Goal: Transaction & Acquisition: Complete application form

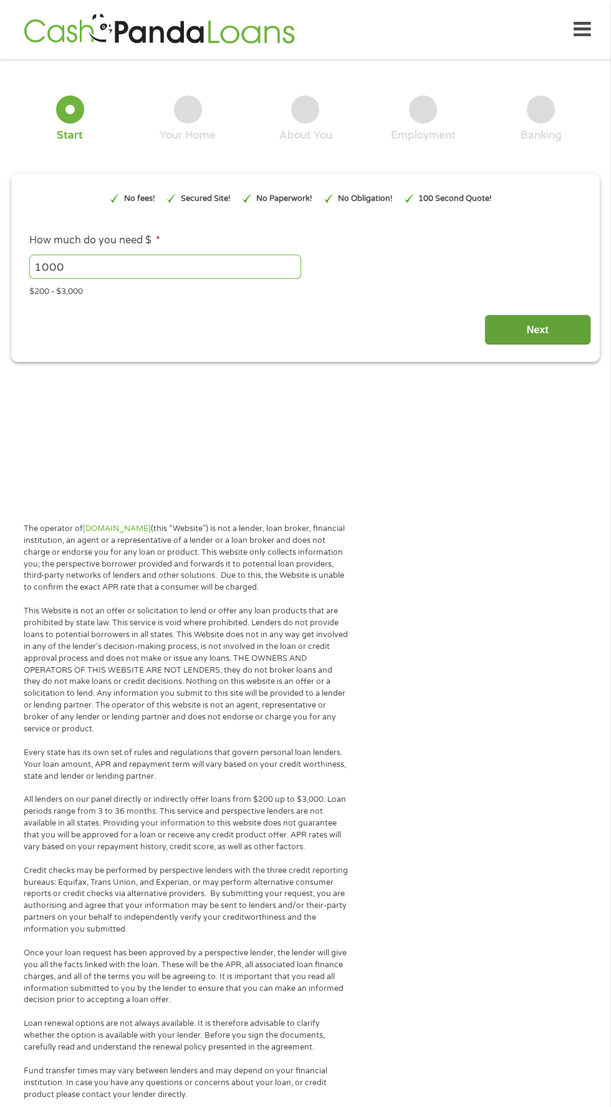
click at [558, 331] on input "Next" at bounding box center [538, 329] width 107 height 31
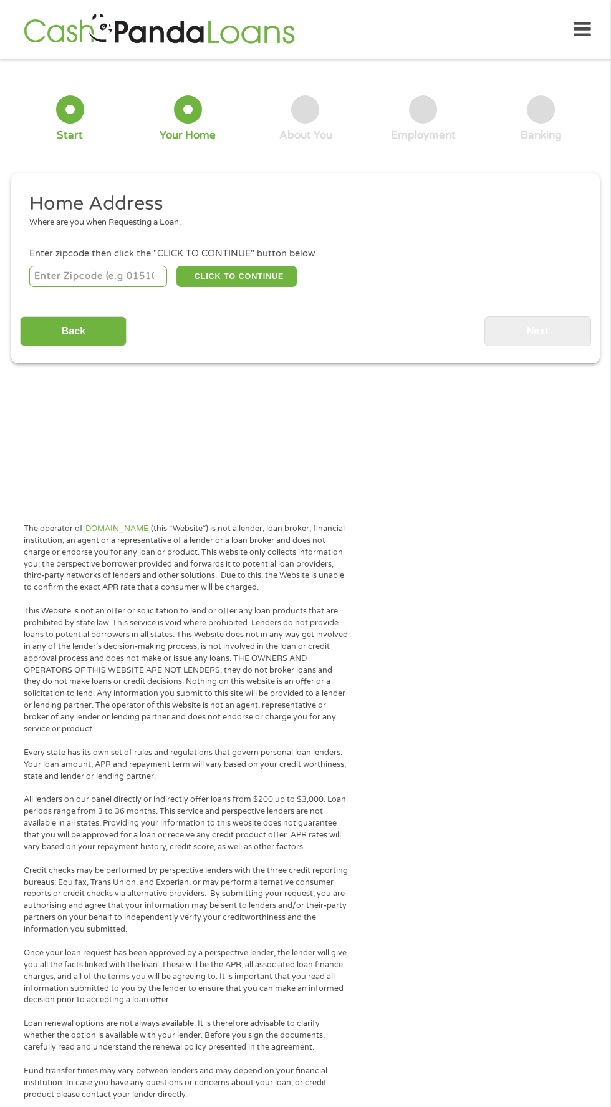
scroll to position [6, 0]
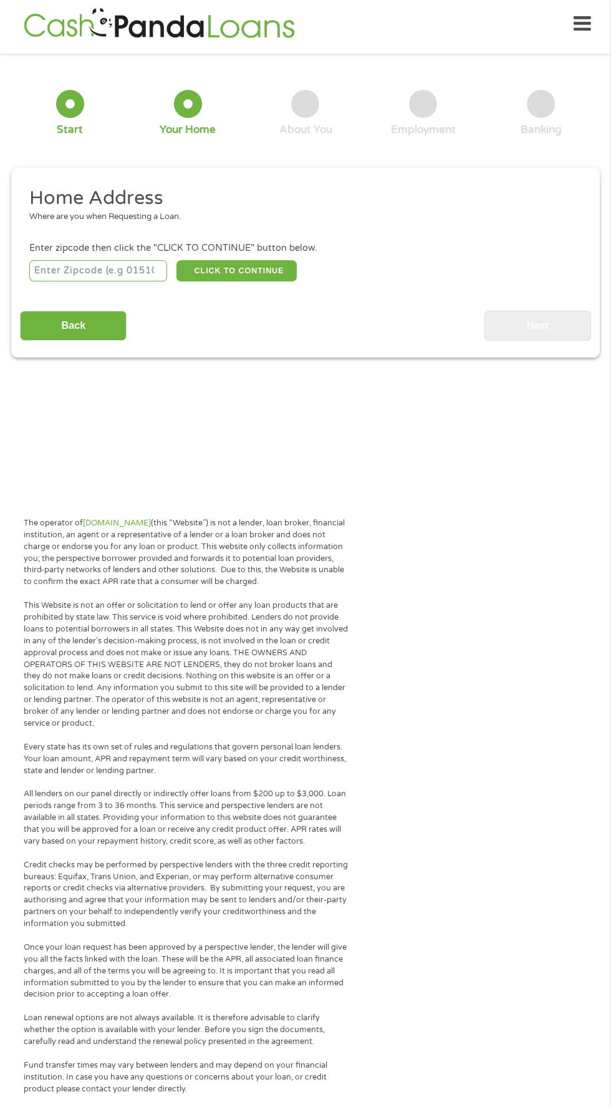
click at [124, 270] on input "number" at bounding box center [98, 270] width 139 height 21
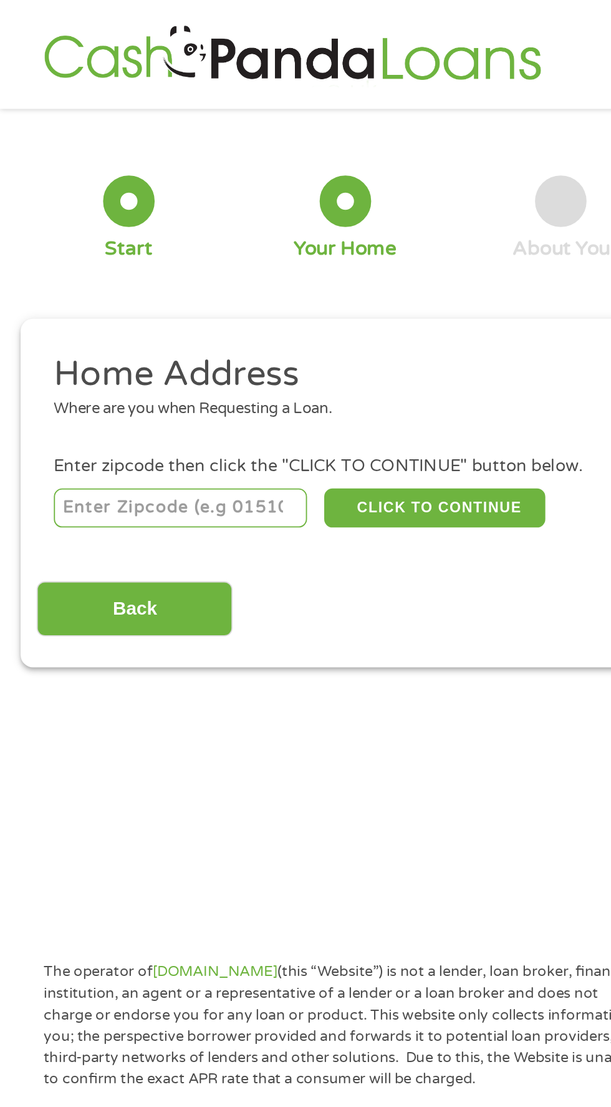
type input "75140"
select select "[US_STATE]"
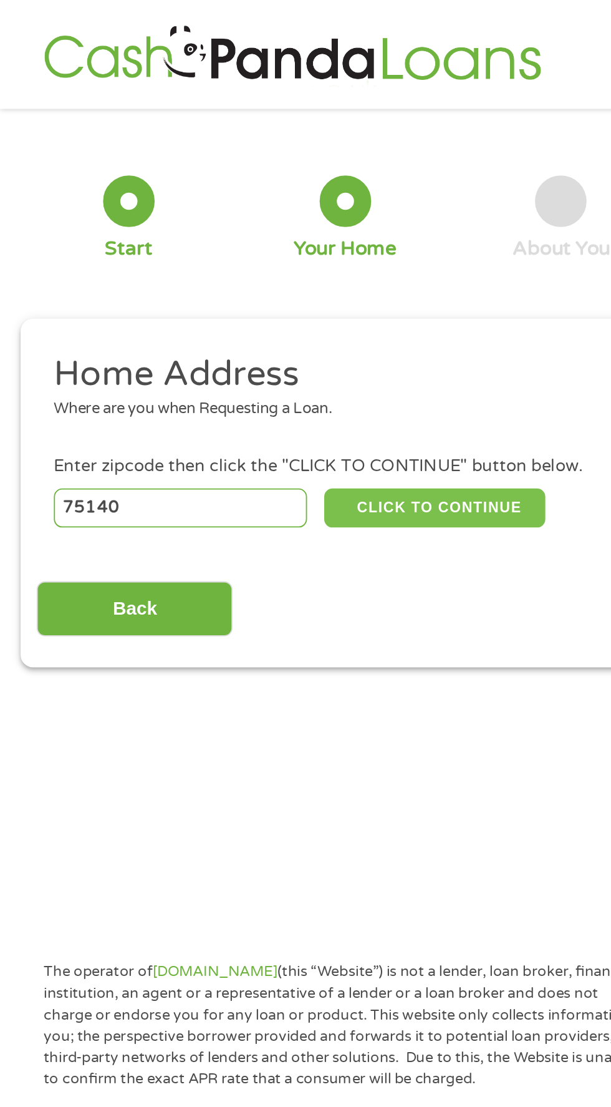
click at [250, 277] on button "CLICK TO CONTINUE" at bounding box center [237, 276] width 120 height 21
type input "75140"
type input "Grand Saline"
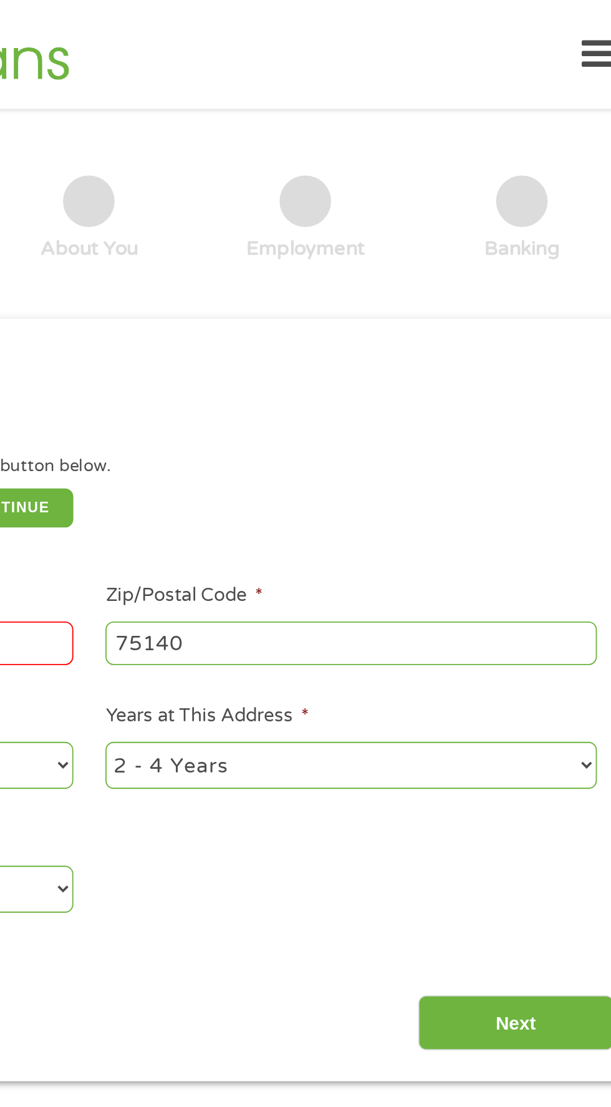
click at [574, 22] on icon at bounding box center [582, 29] width 17 height 31
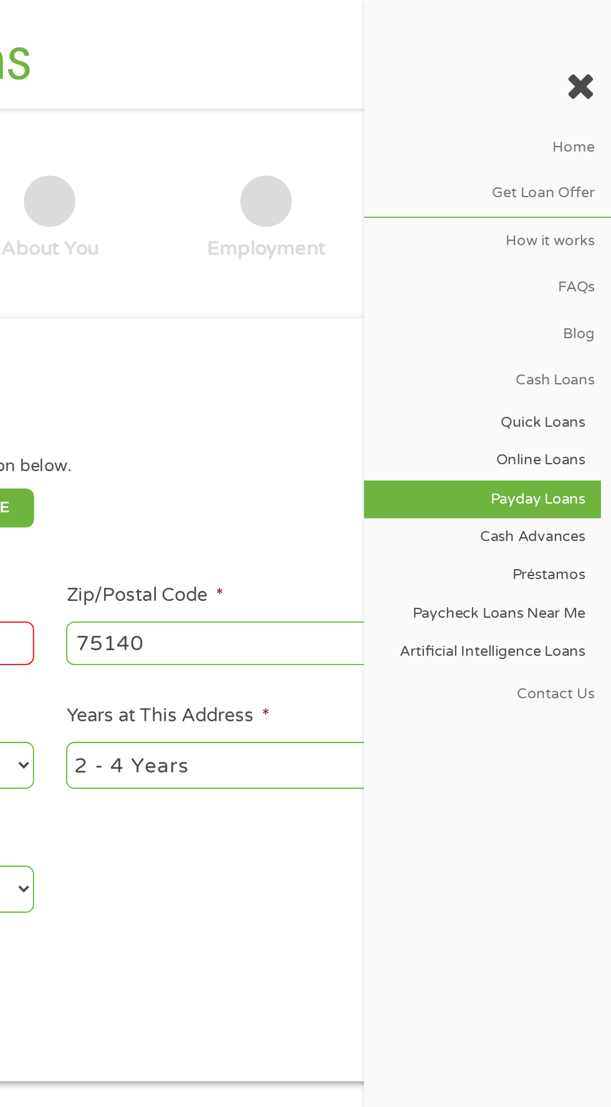
click at [577, 262] on link "Payday Loans" at bounding box center [541, 271] width 129 height 21
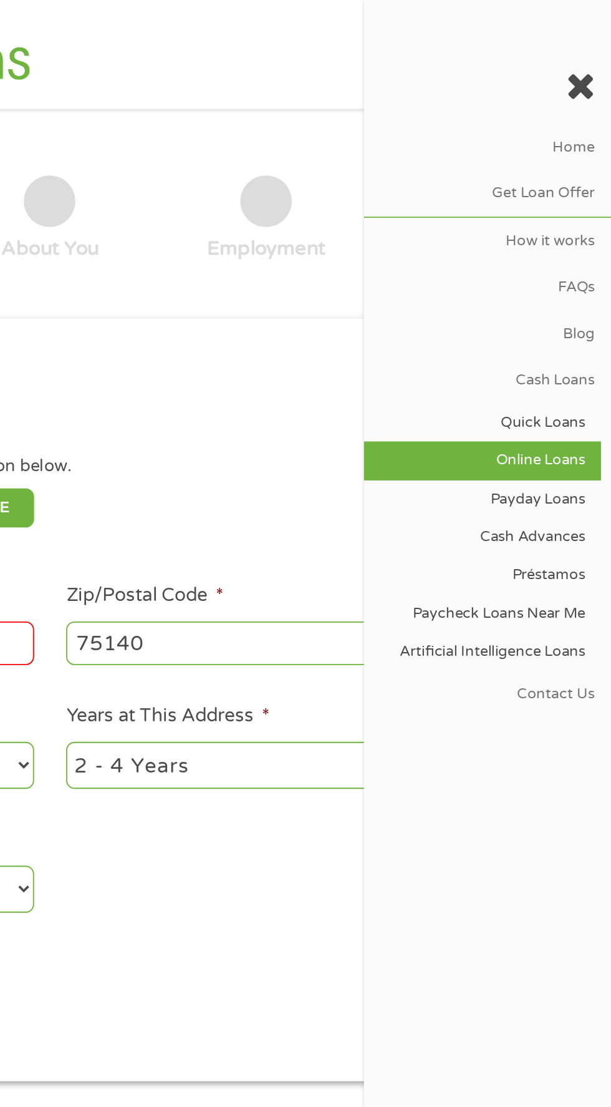
click at [571, 243] on link "Online Loans" at bounding box center [541, 250] width 129 height 21
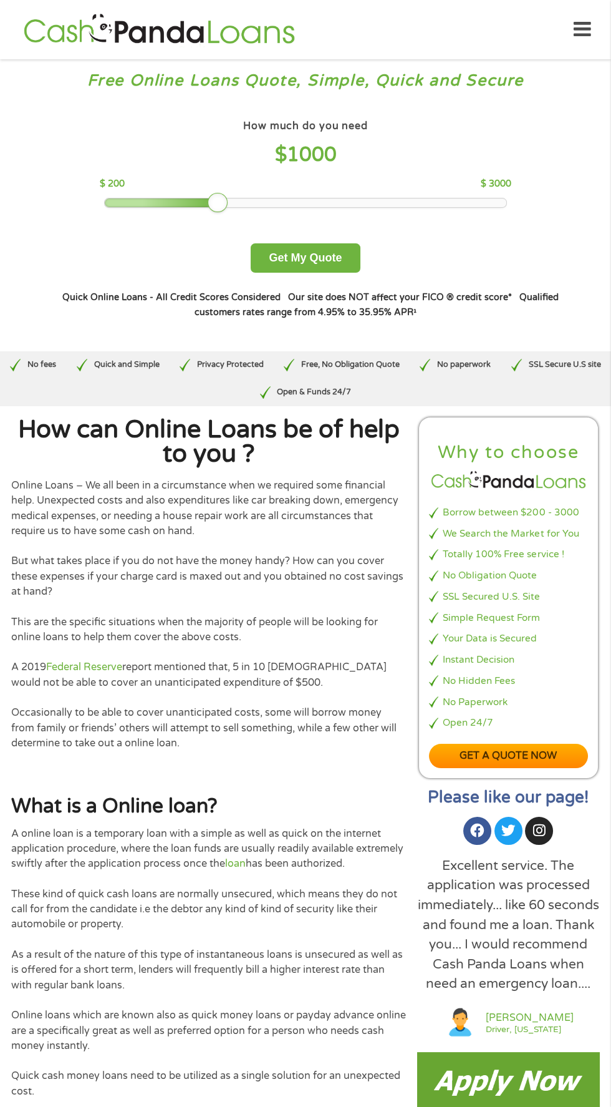
scroll to position [27, 0]
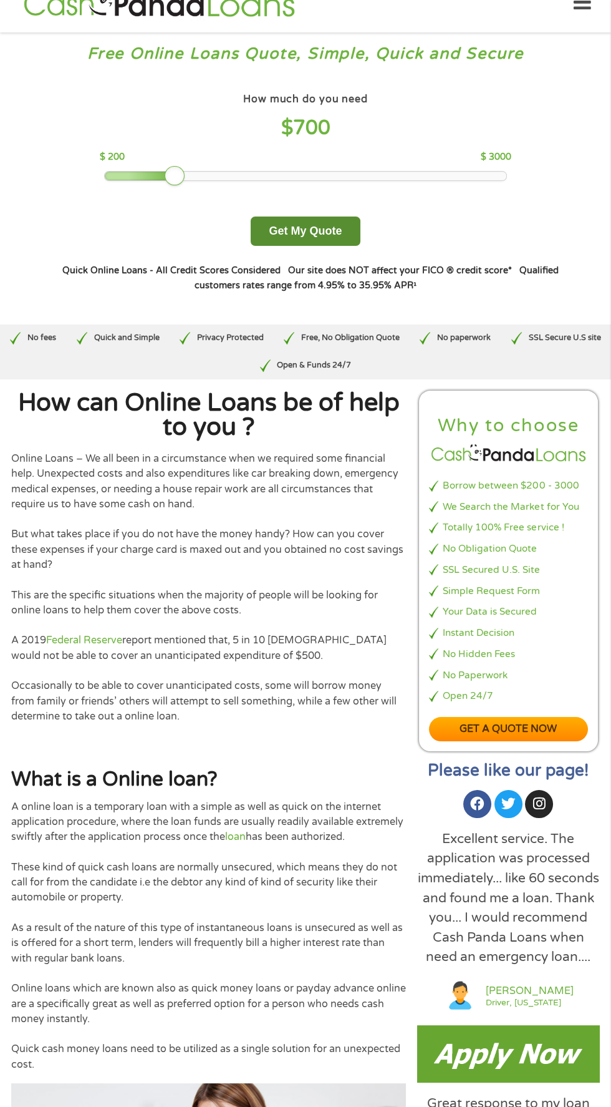
click at [326, 237] on button "Get My Quote" at bounding box center [305, 231] width 109 height 29
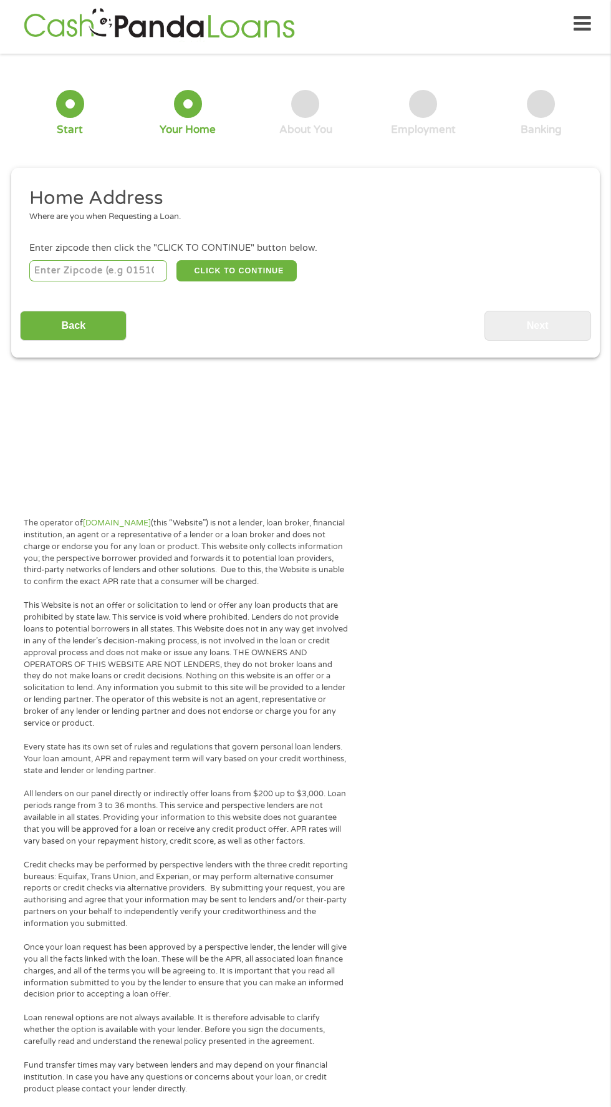
click at [64, 268] on input "number" at bounding box center [98, 270] width 139 height 21
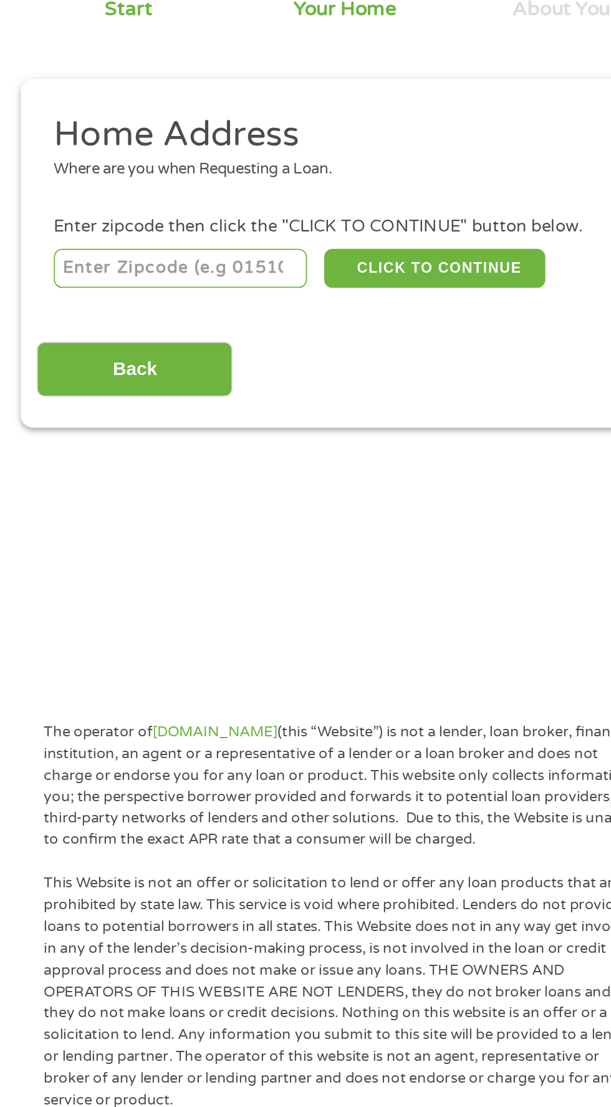
type input "75140"
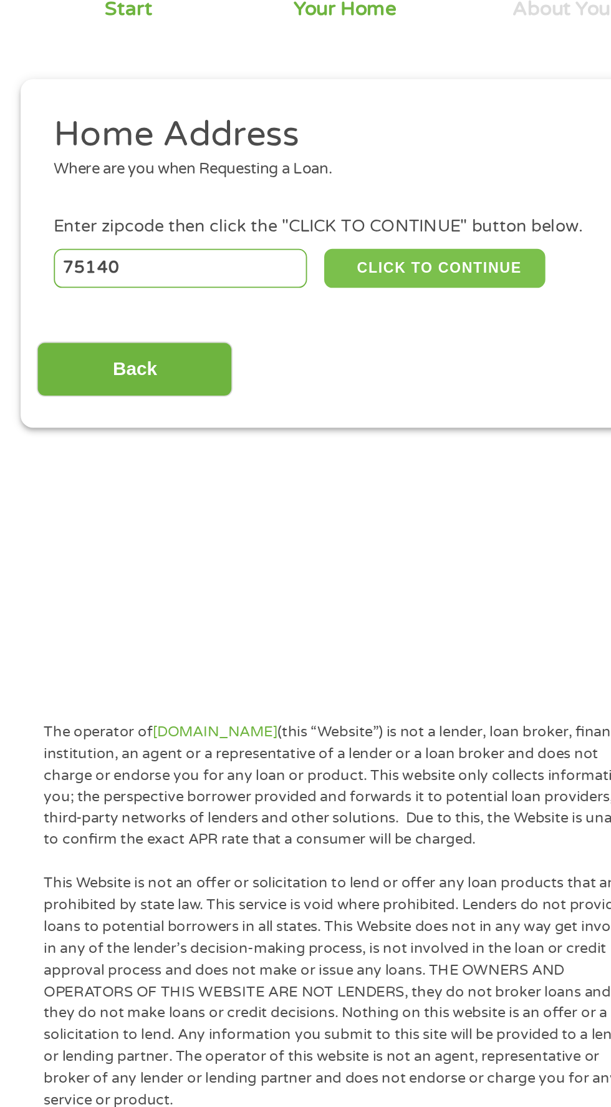
click at [245, 271] on button "CLICK TO CONTINUE" at bounding box center [237, 270] width 120 height 21
type input "75140"
type input "Grand Saline"
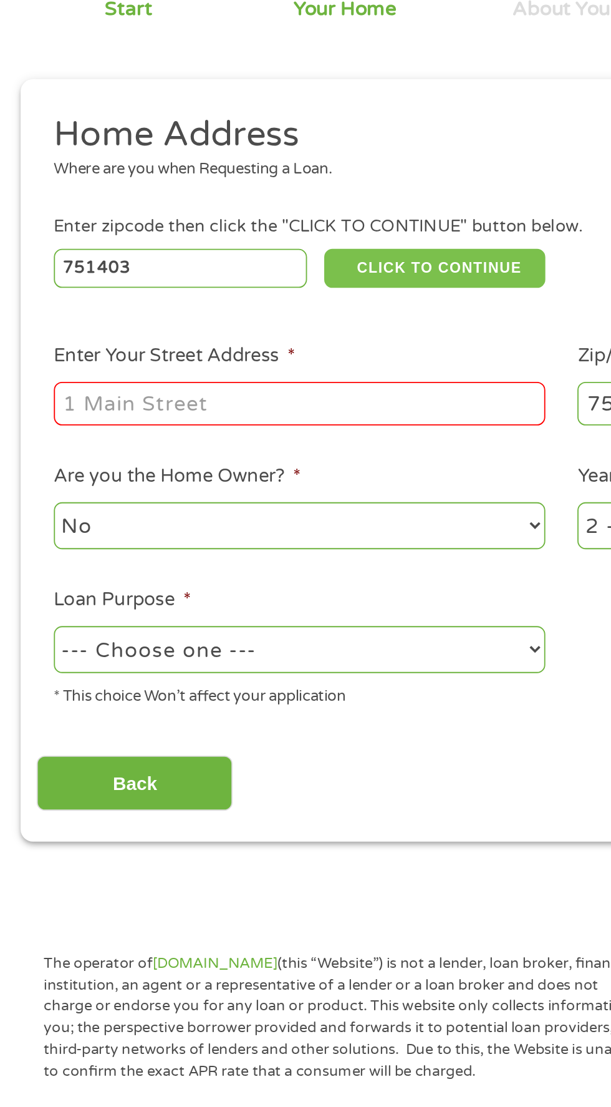
type input "75140"
click at [120, 344] on input "Enter Your Street Address *" at bounding box center [163, 345] width 268 height 24
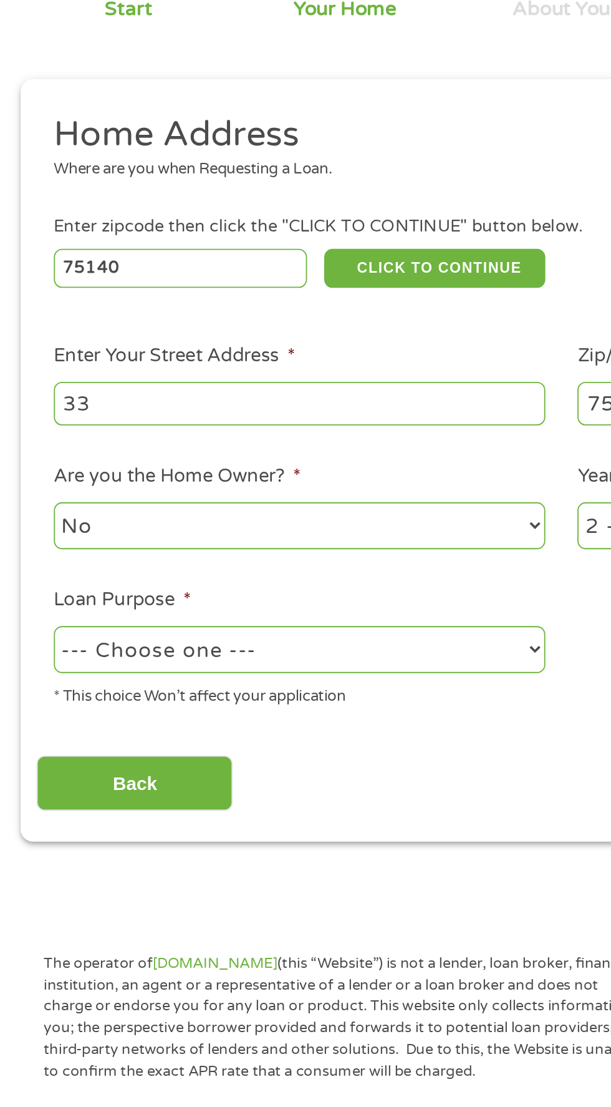
type input "3303 Vz County Road 1712"
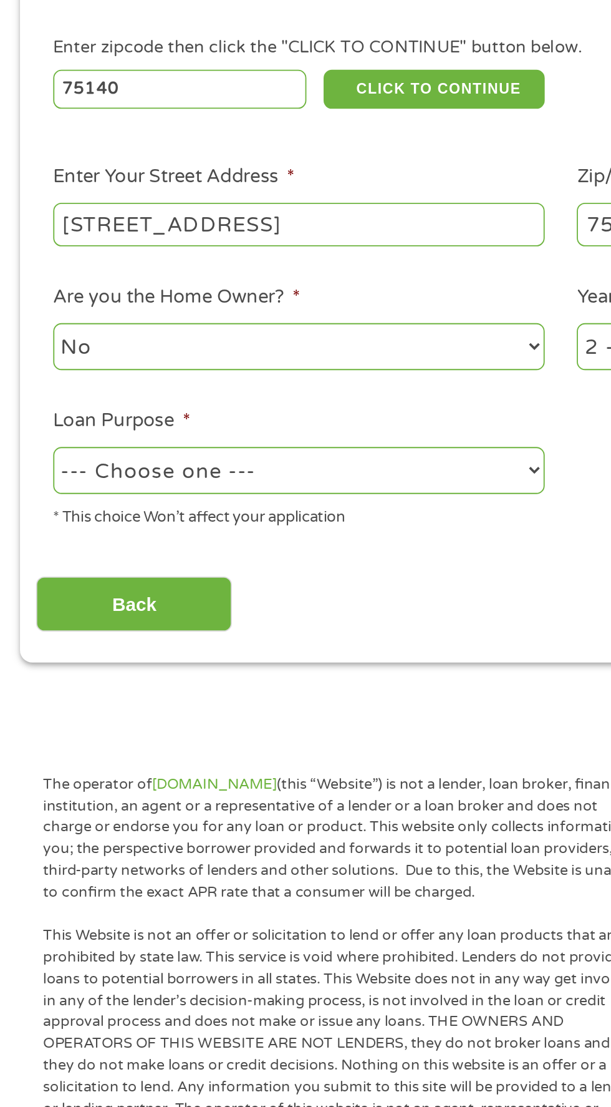
click at [222, 490] on select "--- Choose one --- Pay Bills Debt Consolidation Home Improvement Major Purchase…" at bounding box center [163, 478] width 268 height 26
click at [29, 467] on select "--- Choose one --- Pay Bills Debt Consolidation Home Improvement Major Purchase…" at bounding box center [163, 478] width 268 height 26
click at [215, 487] on select "--- Choose one --- Pay Bills Debt Consolidation Home Improvement Major Purchase…" at bounding box center [163, 478] width 268 height 26
select select "paybills"
click at [29, 467] on select "--- Choose one --- Pay Bills Debt Consolidation Home Improvement Major Purchase…" at bounding box center [163, 478] width 268 height 26
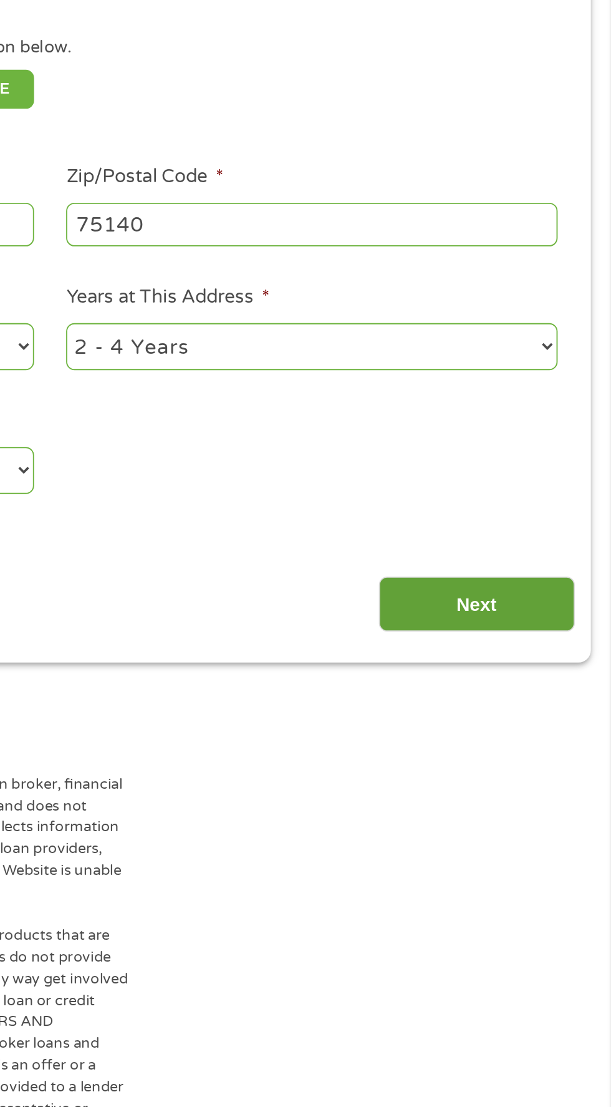
click at [550, 562] on input "Next" at bounding box center [538, 551] width 107 height 31
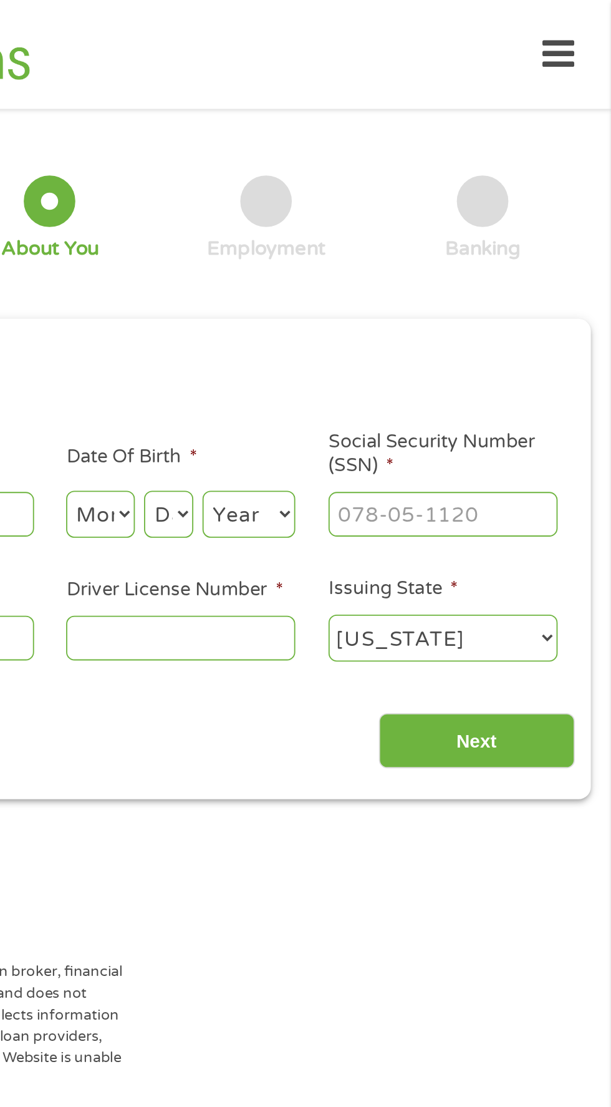
scroll to position [0, 0]
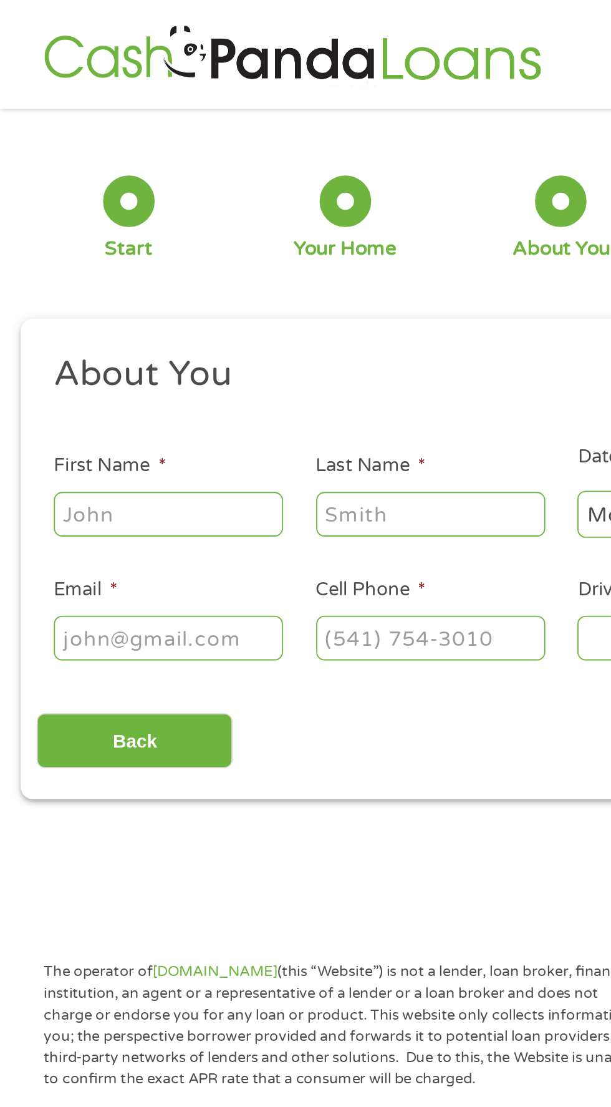
click at [104, 277] on input "First Name *" at bounding box center [91, 280] width 125 height 24
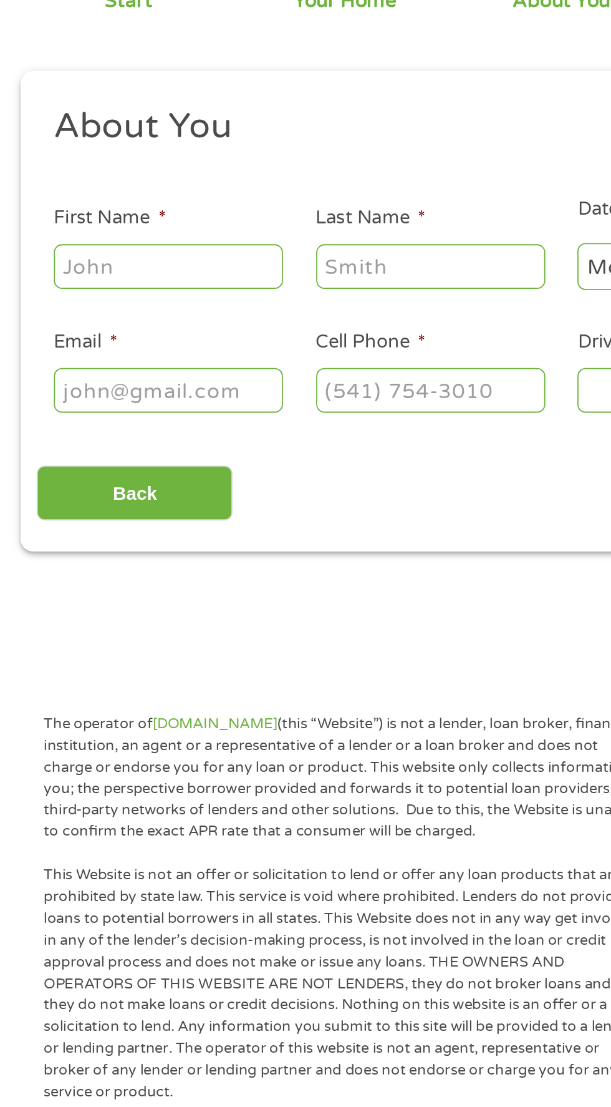
type input "Blair"
type input "Perry"
type input "blairperry696@gmail.com"
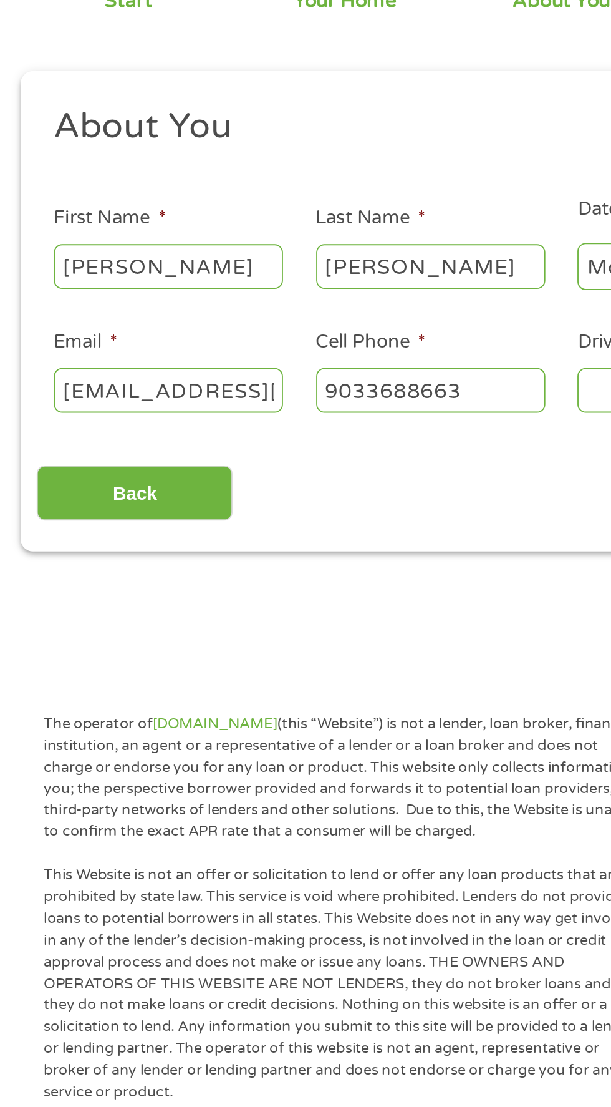
type input "(903) 368-8663"
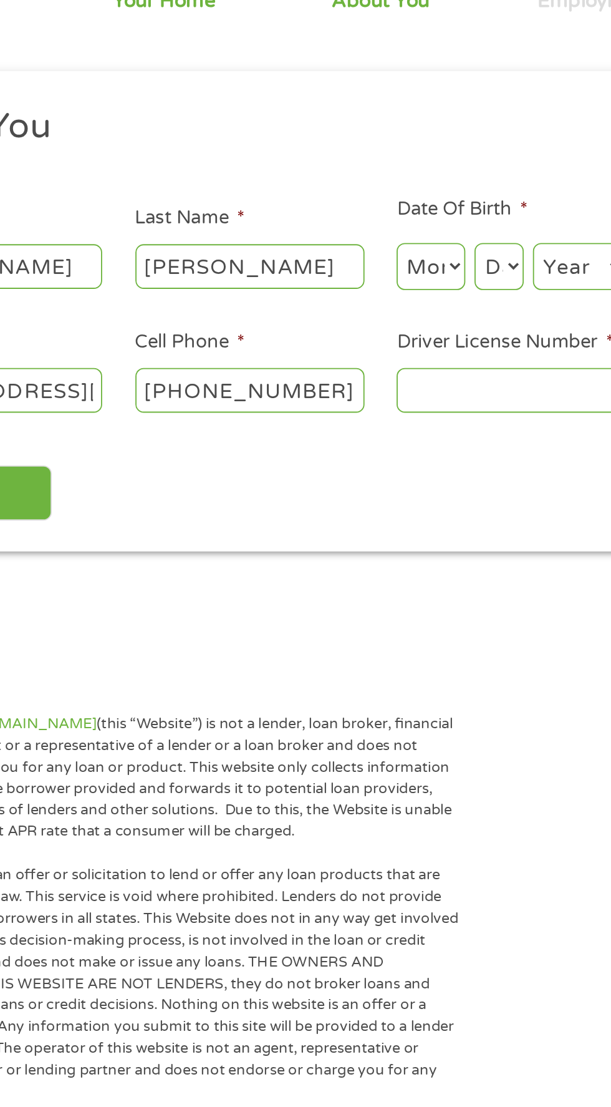
click at [357, 344] on input "Driver License Number *" at bounding box center [376, 347] width 125 height 24
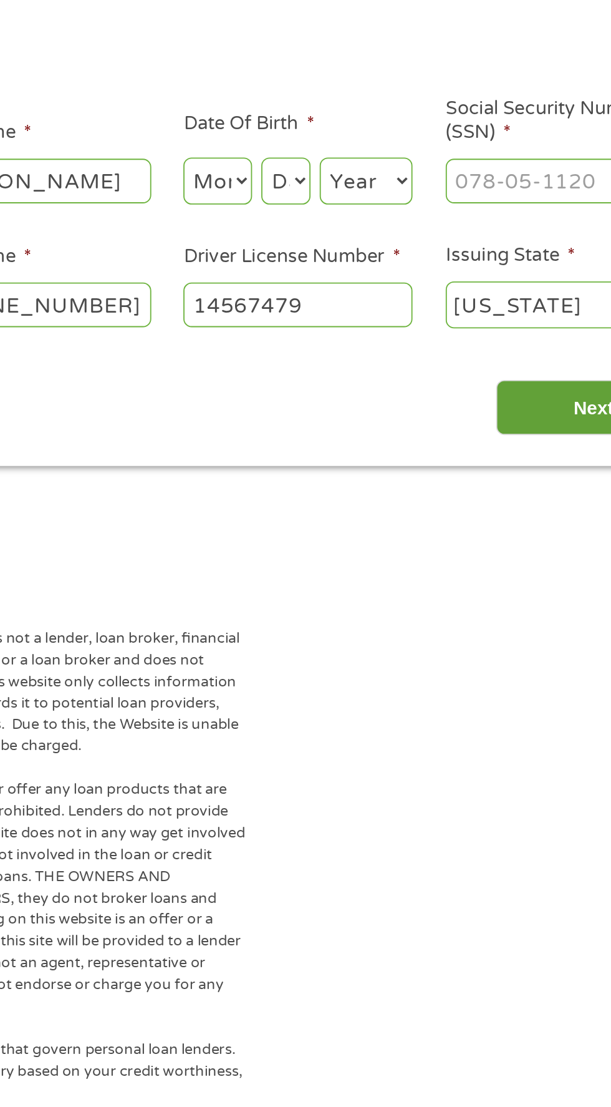
type input "14567479"
click at [533, 398] on input "Next" at bounding box center [538, 403] width 107 height 31
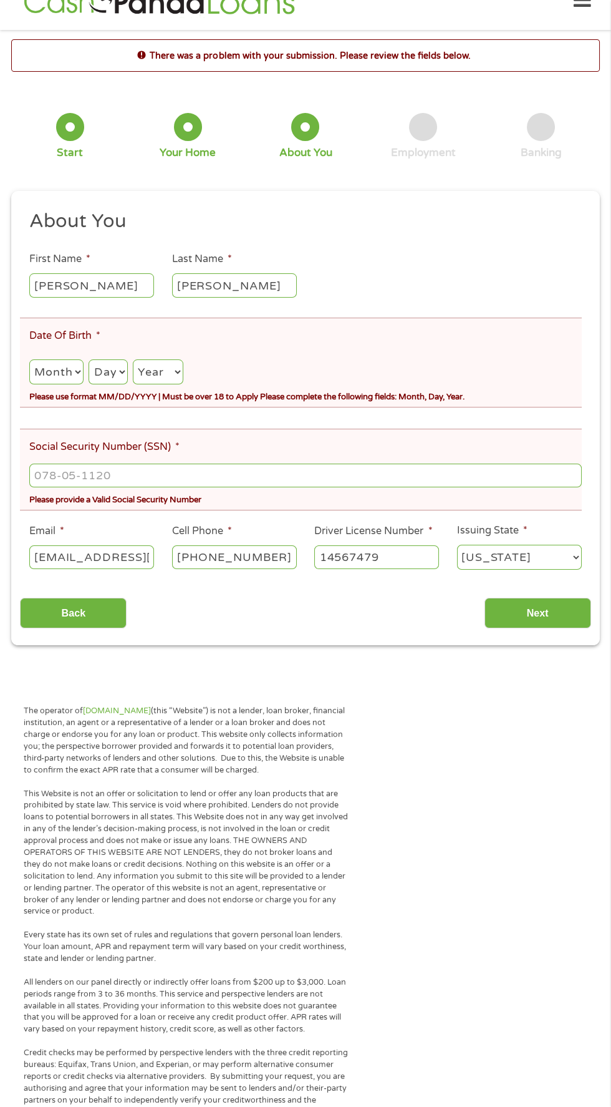
scroll to position [31, 0]
click at [67, 384] on select "Month 1 2 3 4 5 6 7 8 9 10 11 12" at bounding box center [56, 371] width 54 height 26
select select "9"
click at [29, 359] on select "Month 1 2 3 4 5 6 7 8 9 10 11 12" at bounding box center [56, 371] width 54 height 26
click at [120, 374] on select "Day 1 2 3 4 5 6 7 8 9 10 11 12 13 14 15 16 17 18 19 20 21 22 23 24 25 26 27 28 …" at bounding box center [108, 371] width 39 height 26
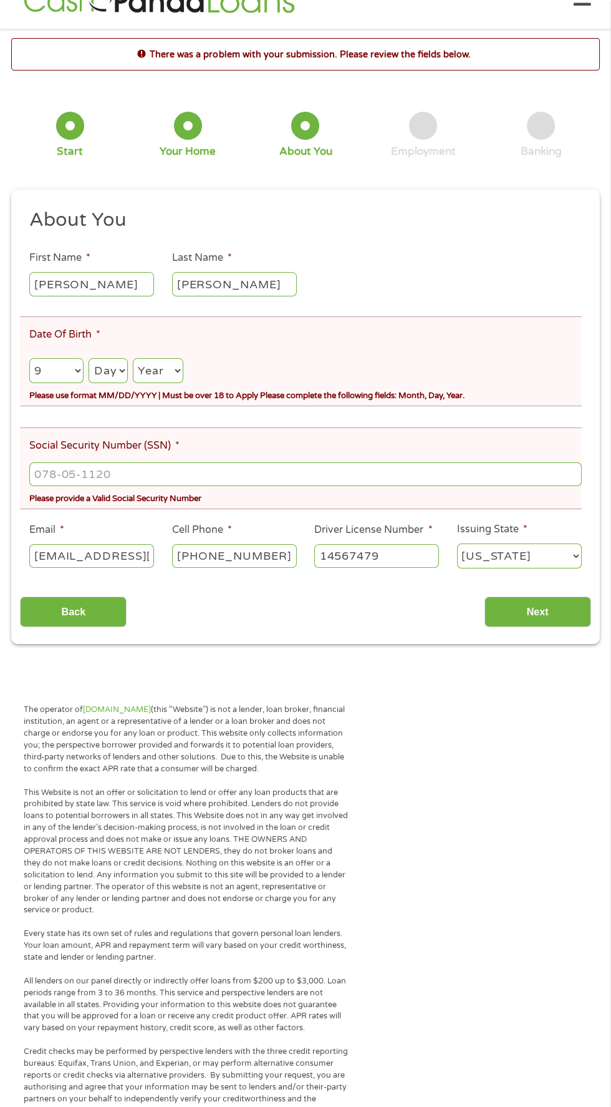
select select "22"
click at [90, 359] on select "Day 1 2 3 4 5 6 7 8 9 10 11 12 13 14 15 16 17 18 19 20 21 22 23 24 25 26 27 28 …" at bounding box center [108, 371] width 39 height 26
click at [167, 378] on select "Year 2007 2006 2005 2004 2003 2002 2001 2000 1999 1998 1997 1996 1995 1994 1993…" at bounding box center [158, 371] width 51 height 26
select select "1982"
click at [135, 359] on select "Year 2007 2006 2005 2004 2003 2002 2001 2000 1999 1998 1997 1996 1995 1994 1993…" at bounding box center [158, 371] width 51 height 26
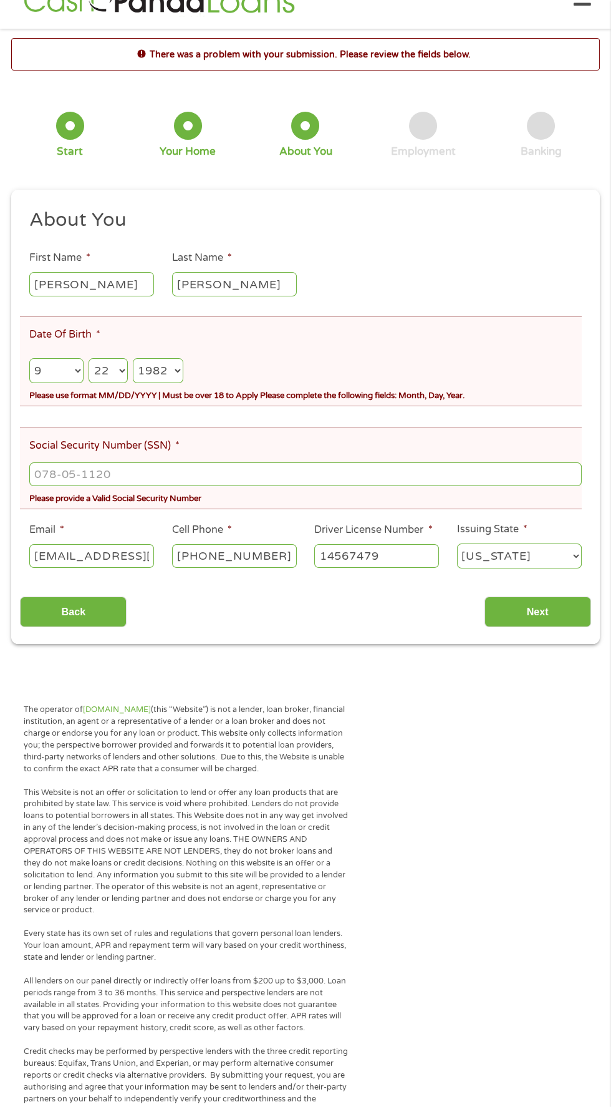
click at [84, 467] on input "Social Security Number (SSN) *" at bounding box center [305, 474] width 553 height 24
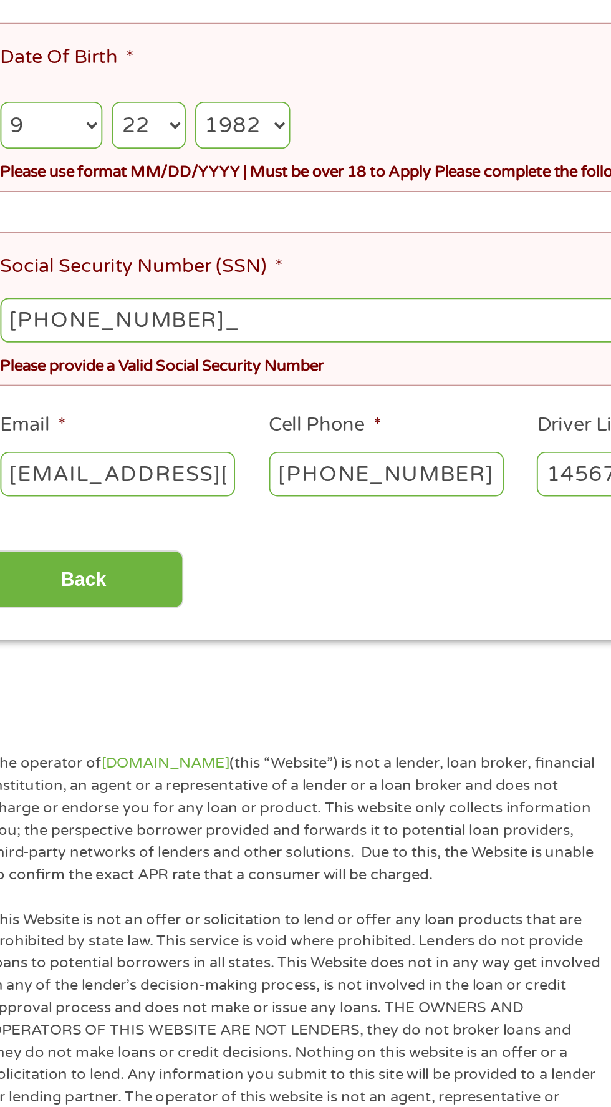
type input "466-83-9295"
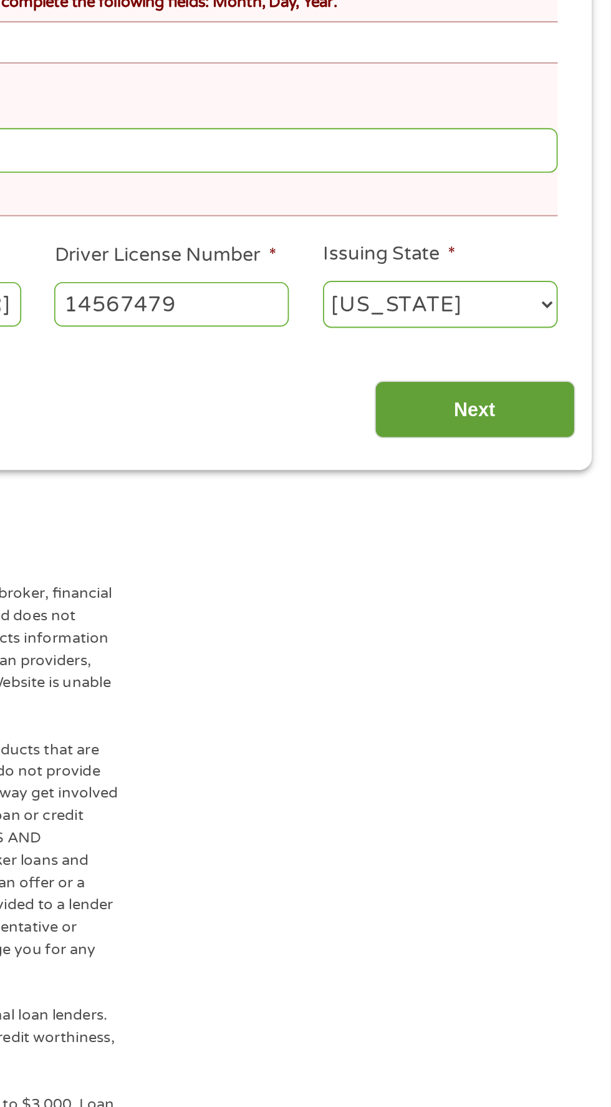
click at [547, 603] on input "Next" at bounding box center [538, 611] width 107 height 31
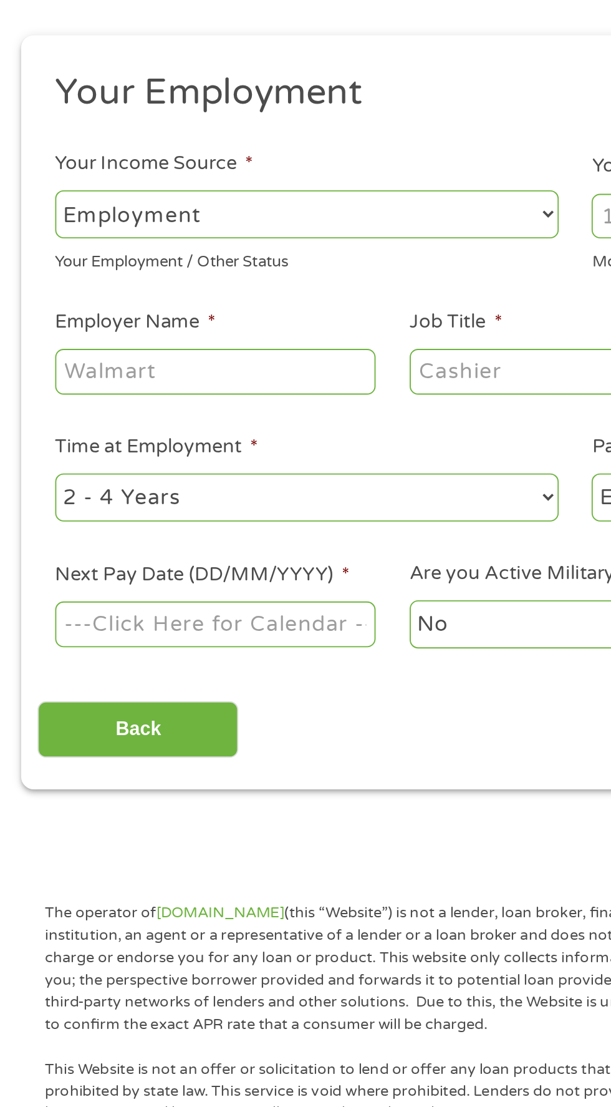
scroll to position [6, 0]
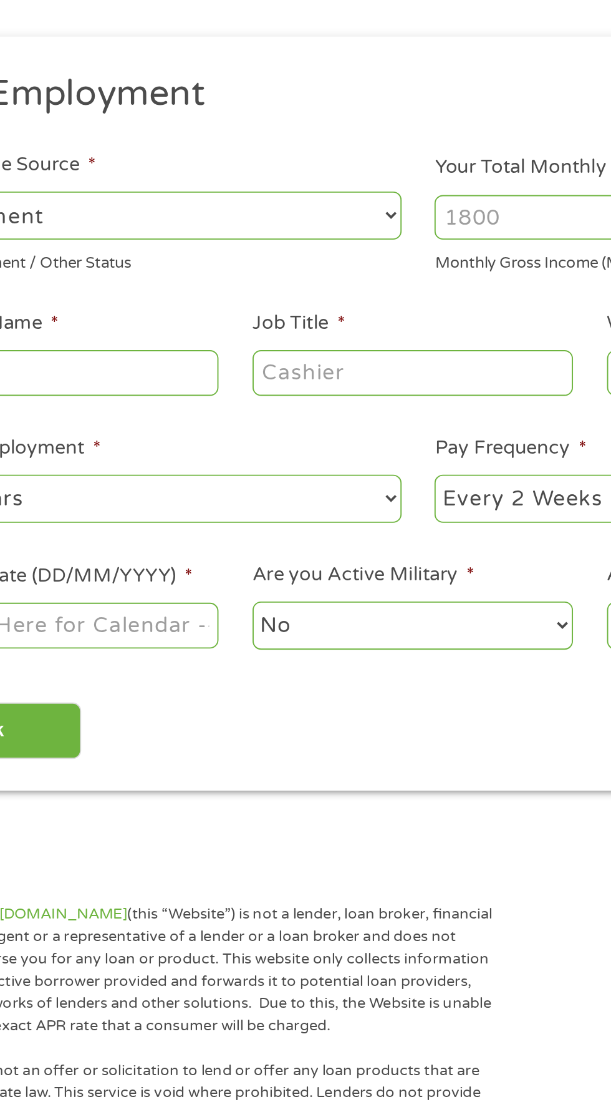
click at [363, 260] on input "Your Total Monthly Income *" at bounding box center [448, 264] width 268 height 24
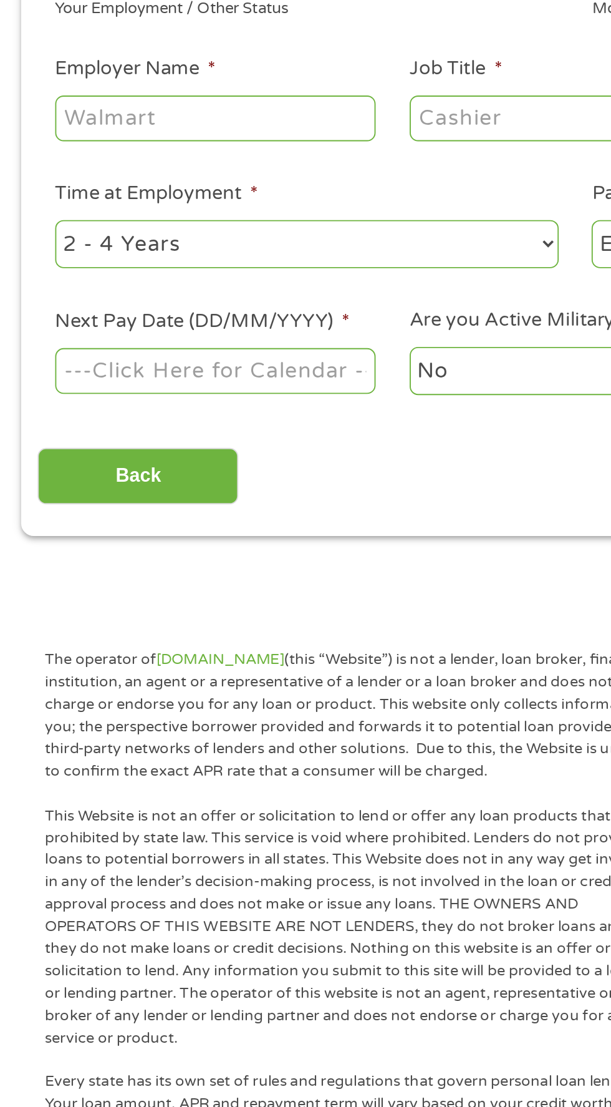
type input "3700"
click at [107, 349] on input "Employer Name *" at bounding box center [114, 346] width 170 height 24
type input "Avir"
click at [245, 347] on input "Job Title *" at bounding box center [303, 346] width 170 height 24
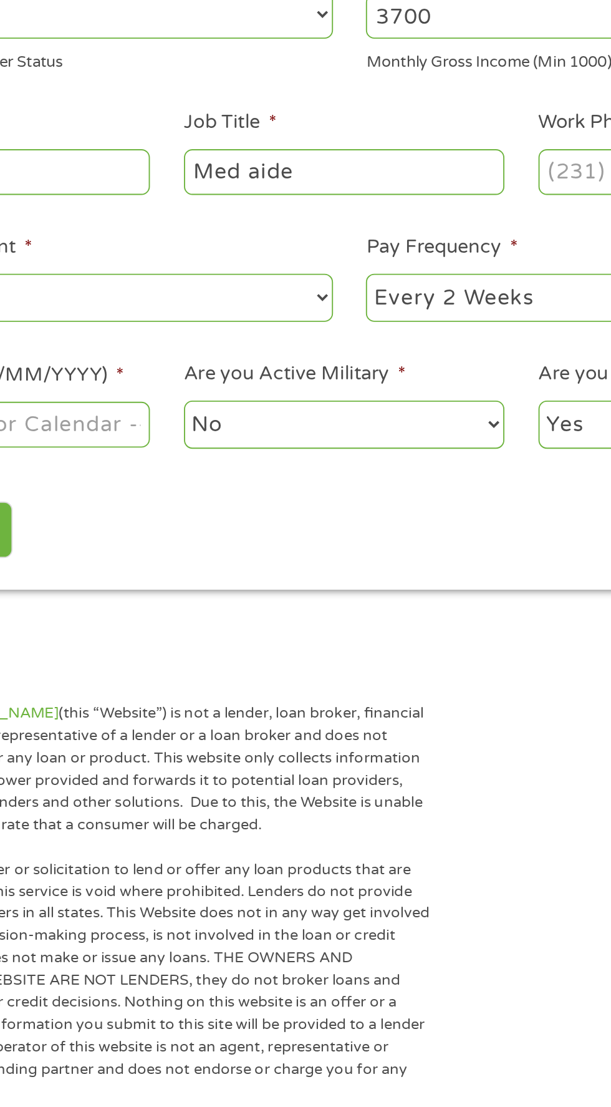
type input "Med aide"
click at [424, 351] on input "Work Phone *" at bounding box center [491, 346] width 170 height 24
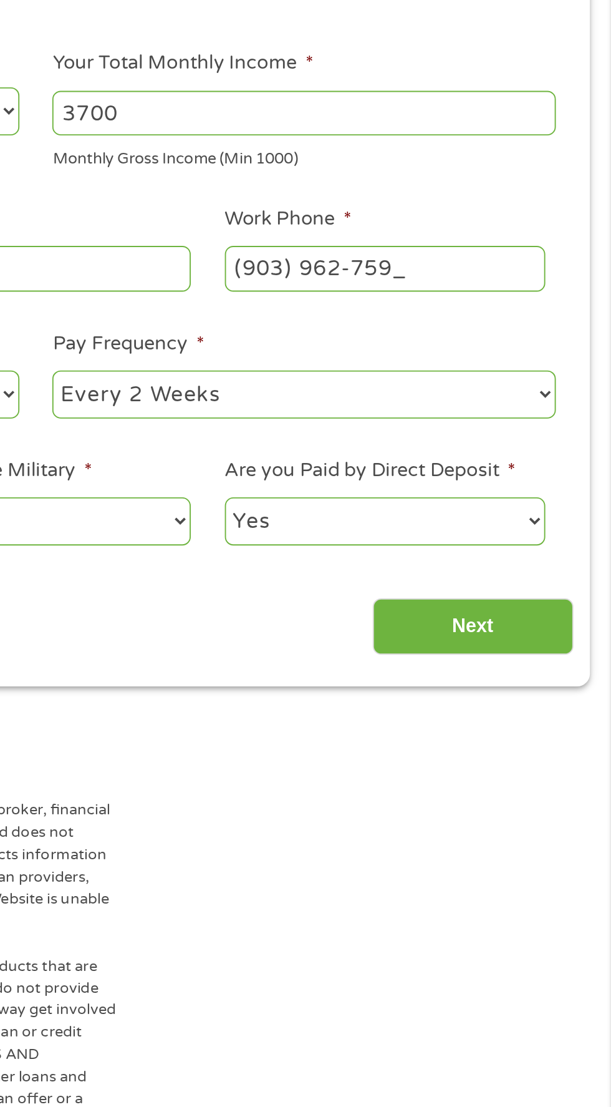
type input "(903) 962-7595"
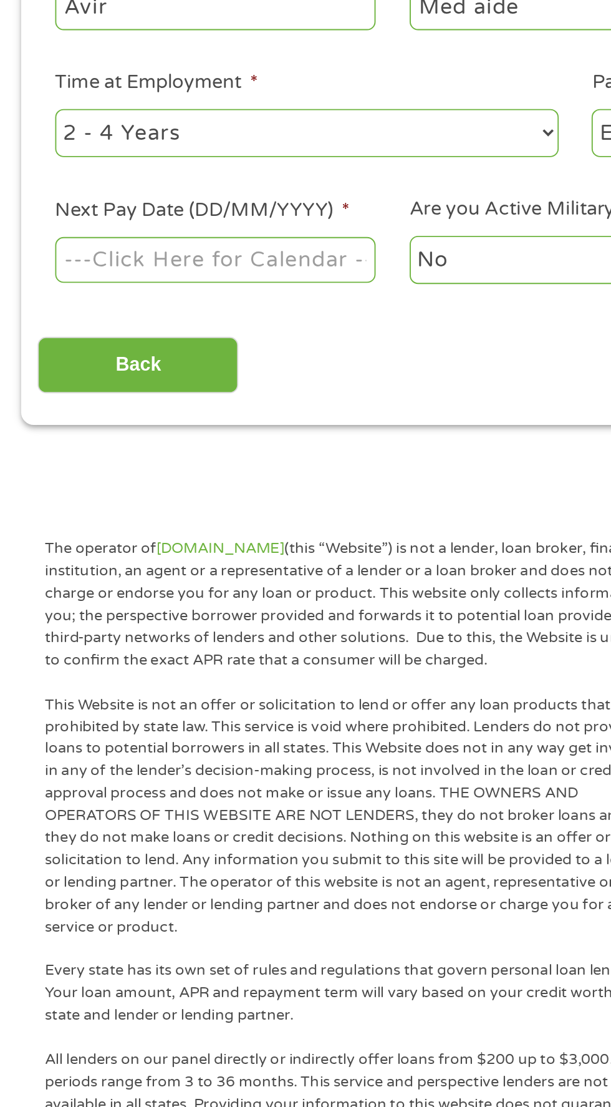
click at [167, 469] on body "Home Get Loan Offer How it works FAQs Blog Cash Loans Quick Loans Online Loans …" at bounding box center [305, 945] width 611 height 1902
click at [125, 481] on input "Next Pay Date (DD/MM/YYYY) *" at bounding box center [114, 481] width 170 height 24
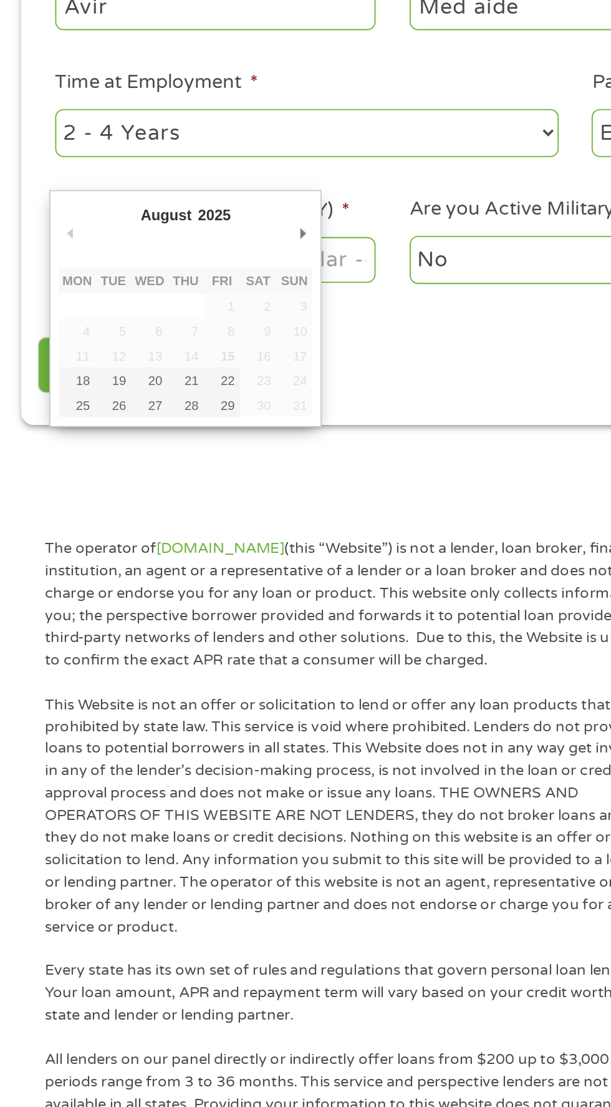
type input "22/08/2025"
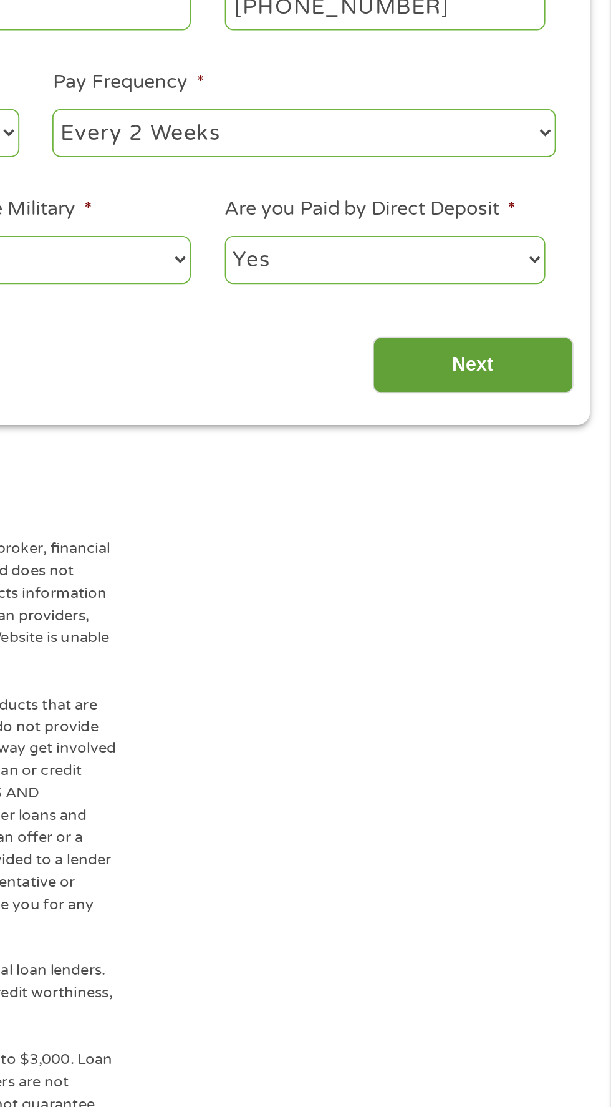
click at [541, 542] on input "Next" at bounding box center [538, 537] width 107 height 31
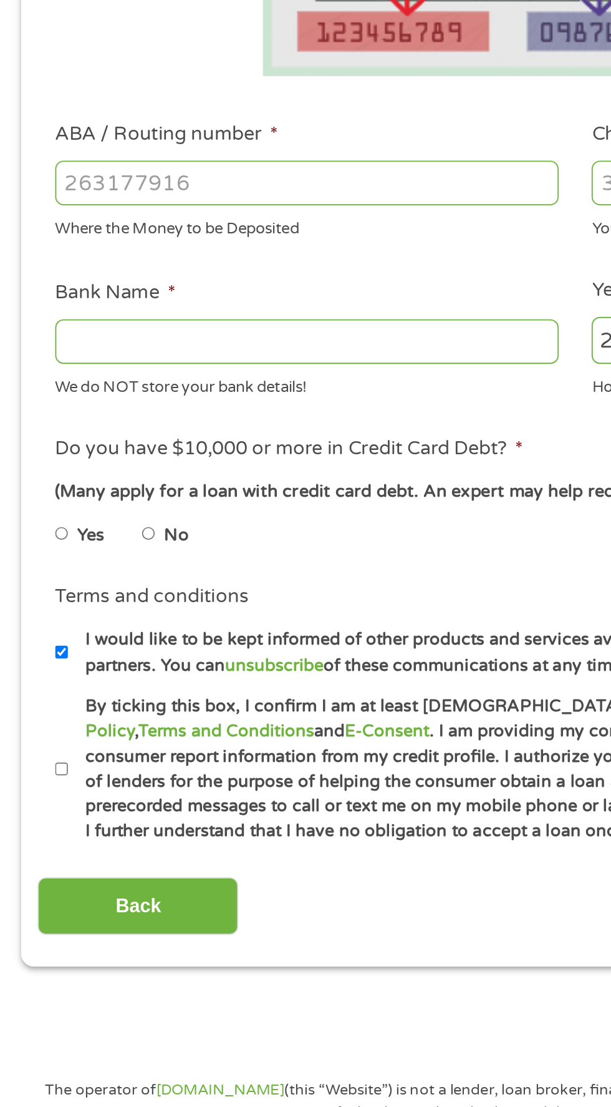
click at [163, 441] on input "ABA / Routing number *" at bounding box center [163, 440] width 268 height 24
click at [148, 444] on input "ABA / Routing number *" at bounding box center [163, 440] width 268 height 24
click at [157, 441] on input "ABA / Routing number *" at bounding box center [163, 440] width 268 height 24
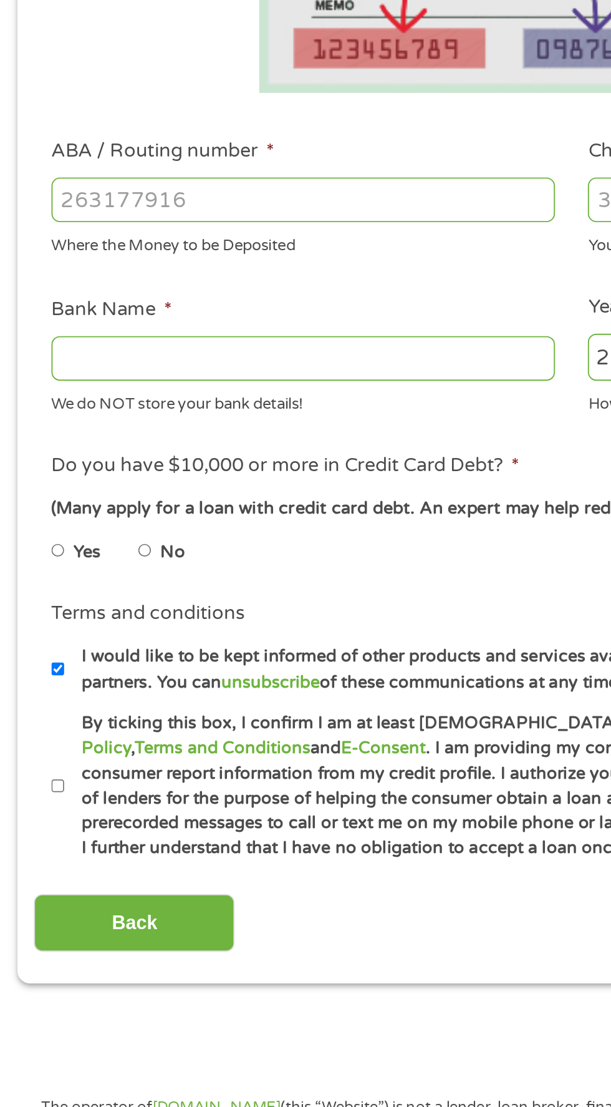
click at [82, 632] on input "No" at bounding box center [78, 626] width 7 height 20
radio input "true"
click at [45, 522] on input "Bank Name *" at bounding box center [163, 524] width 268 height 24
click at [52, 439] on input "ABA / Routing number *" at bounding box center [163, 440] width 268 height 24
type input "031101279"
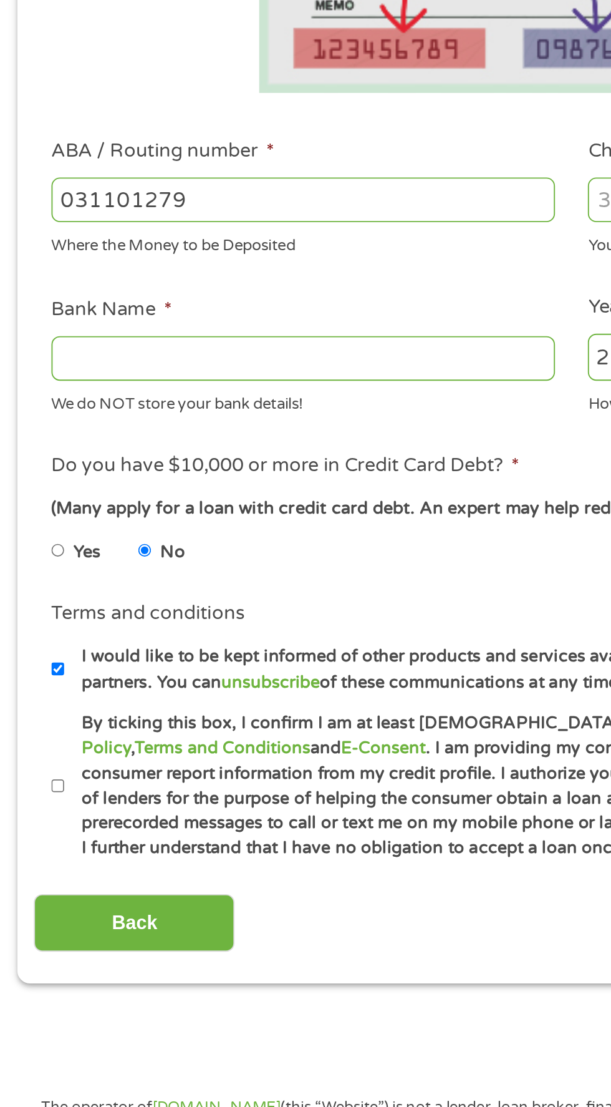
type input "THE BANCORP BANK"
type input "031101279"
click at [322, 439] on input "Checking Account Number *" at bounding box center [448, 440] width 268 height 24
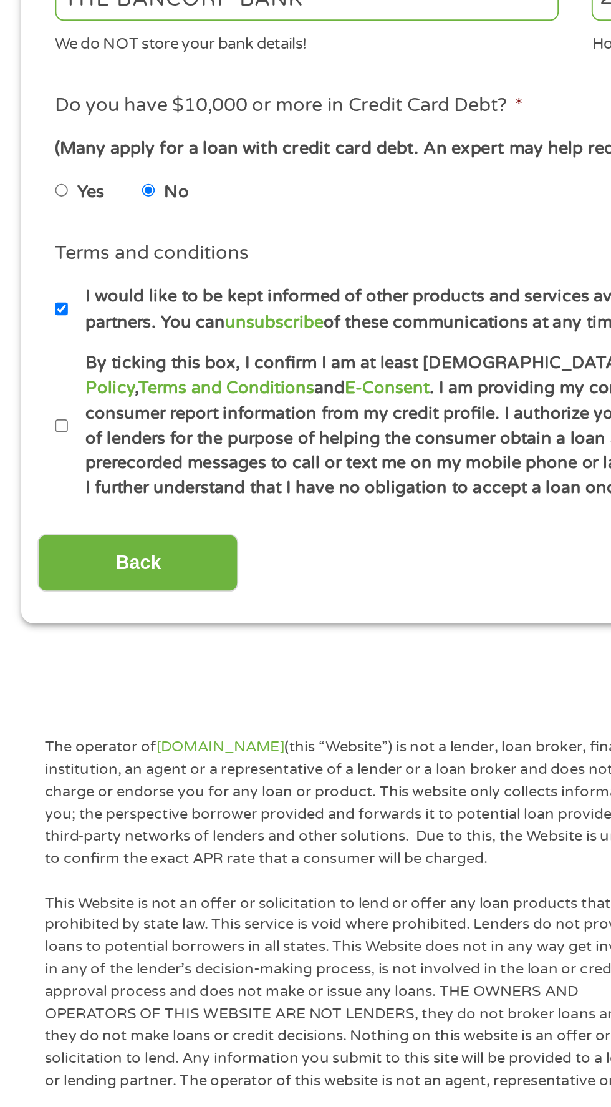
type input "389153679474"
click at [41, 738] on label "By ticking this box, I confirm I am at least 18 years old. I confirm I have rea…" at bounding box center [311, 751] width 551 height 80
click at [37, 741] on input "By ticking this box, I confirm I am at least 18 years old. I confirm I have rea…" at bounding box center [32, 751] width 7 height 20
checkbox input "true"
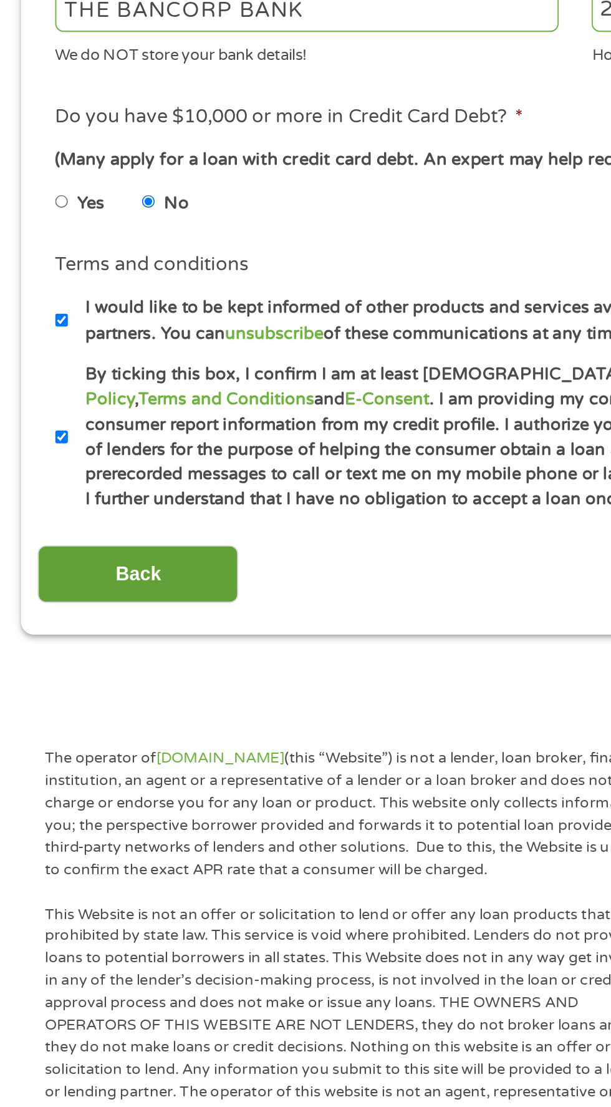
click at [36, 834] on input "Back" at bounding box center [73, 823] width 107 height 31
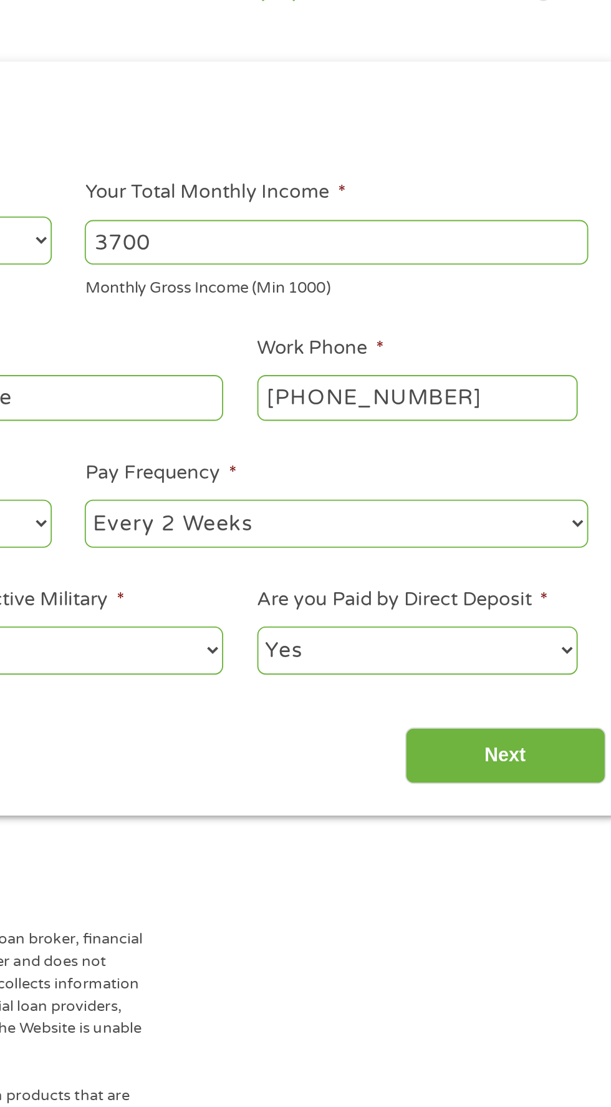
scroll to position [0, 0]
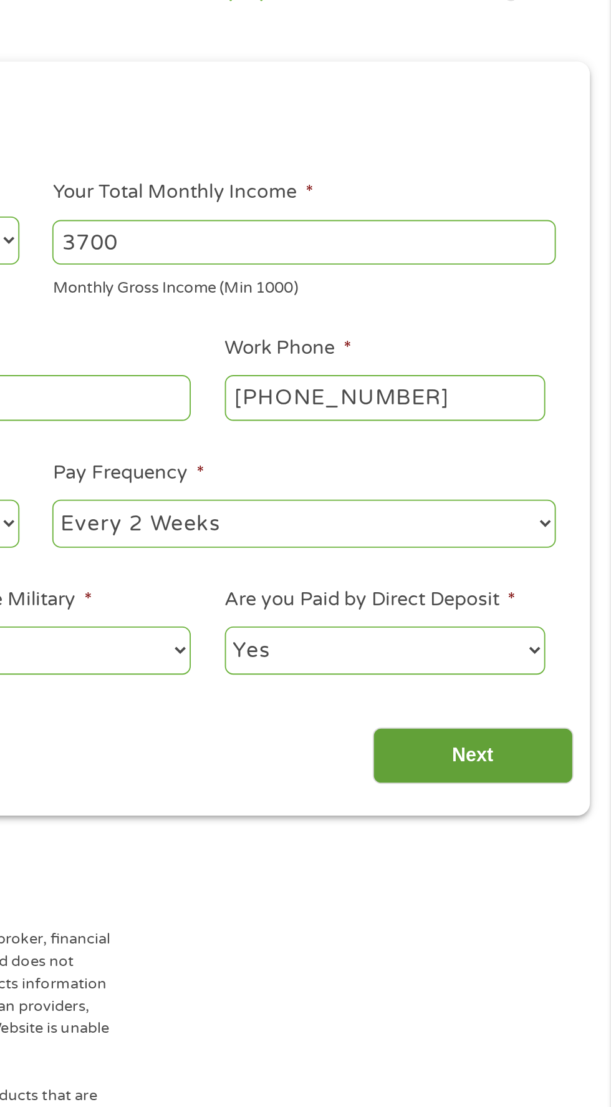
click at [542, 545] on input "Next" at bounding box center [538, 542] width 107 height 31
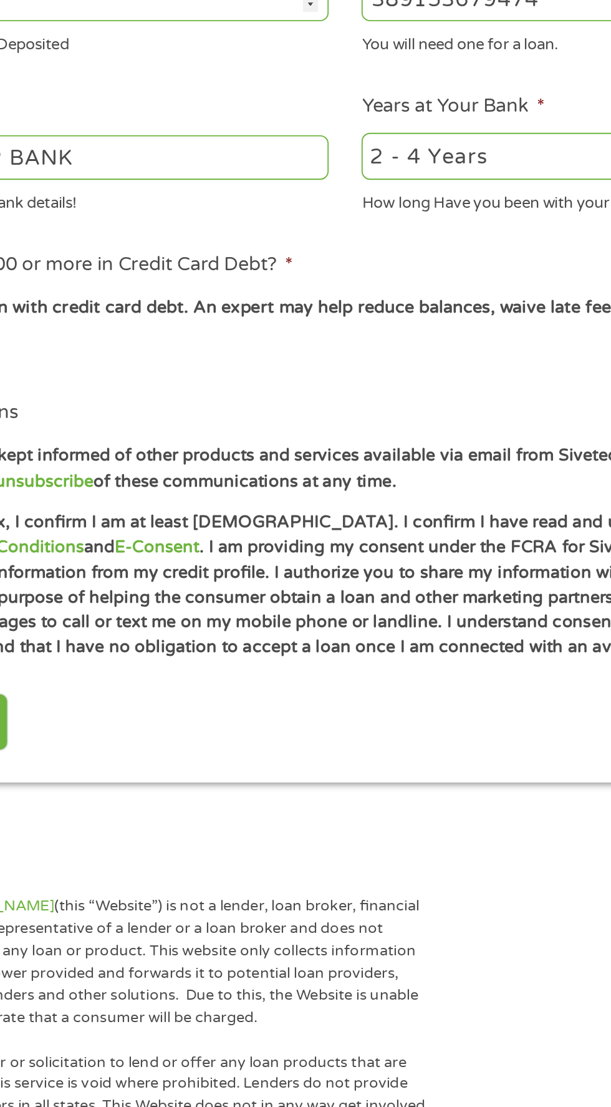
scroll to position [6, 0]
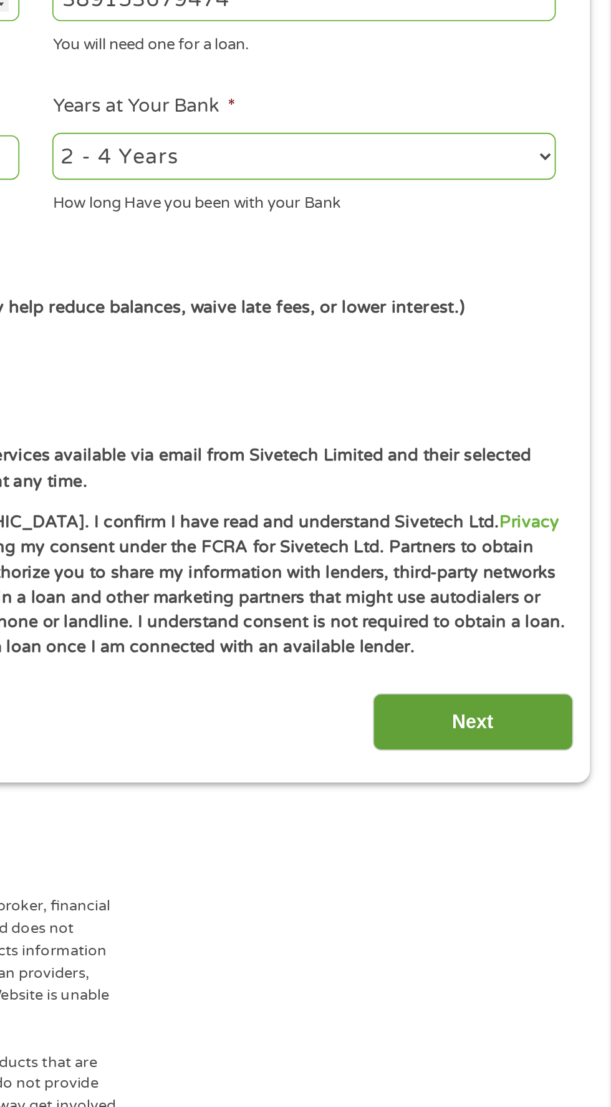
click at [552, 828] on input "Next" at bounding box center [538, 824] width 107 height 31
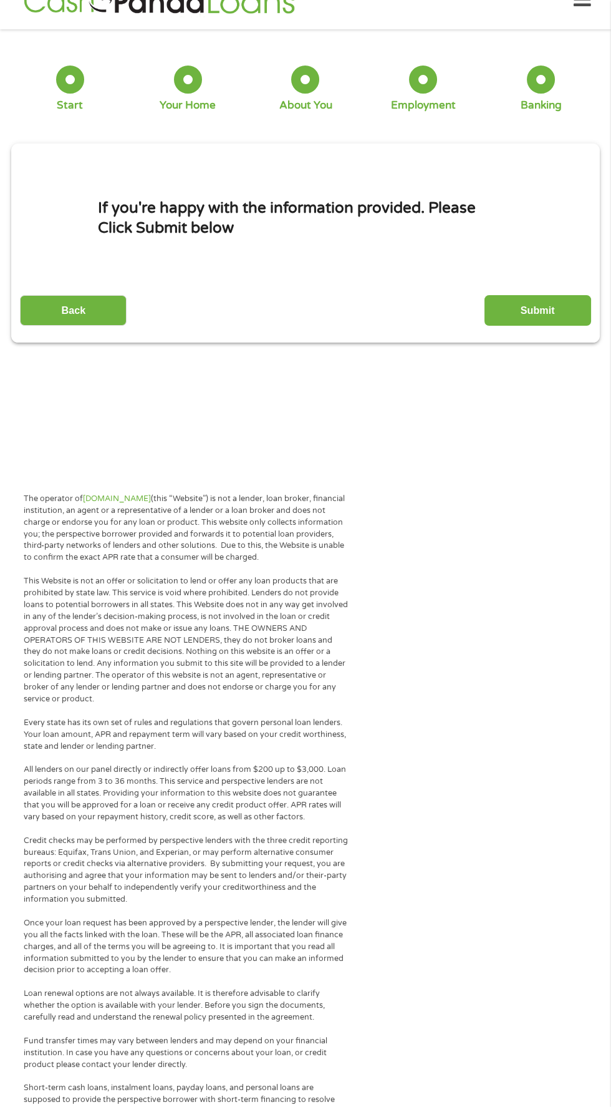
scroll to position [31, 0]
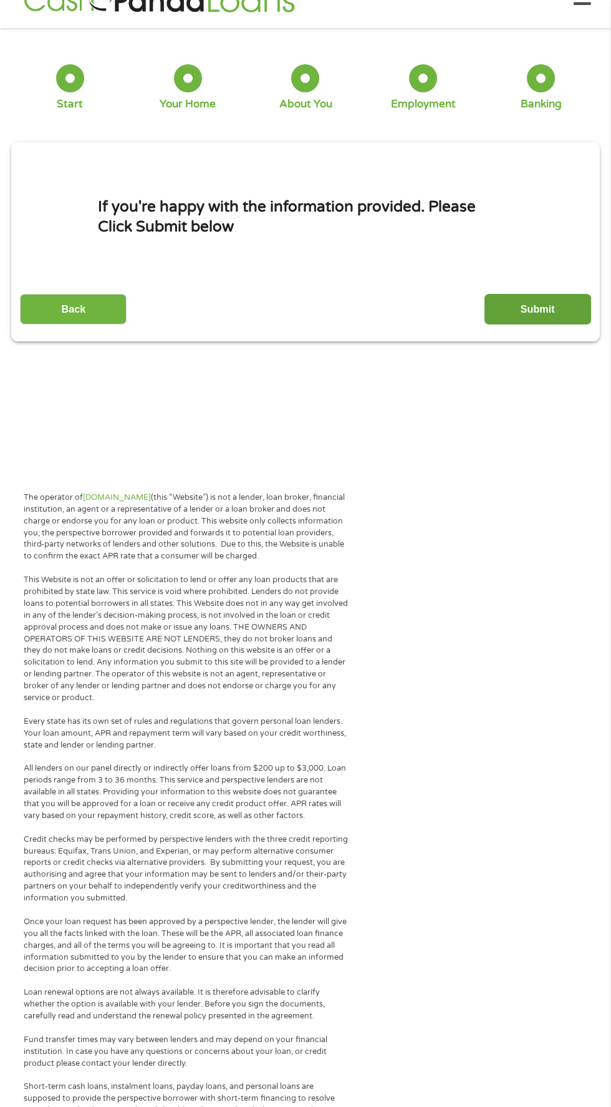
click at [543, 309] on input "Submit" at bounding box center [538, 309] width 107 height 31
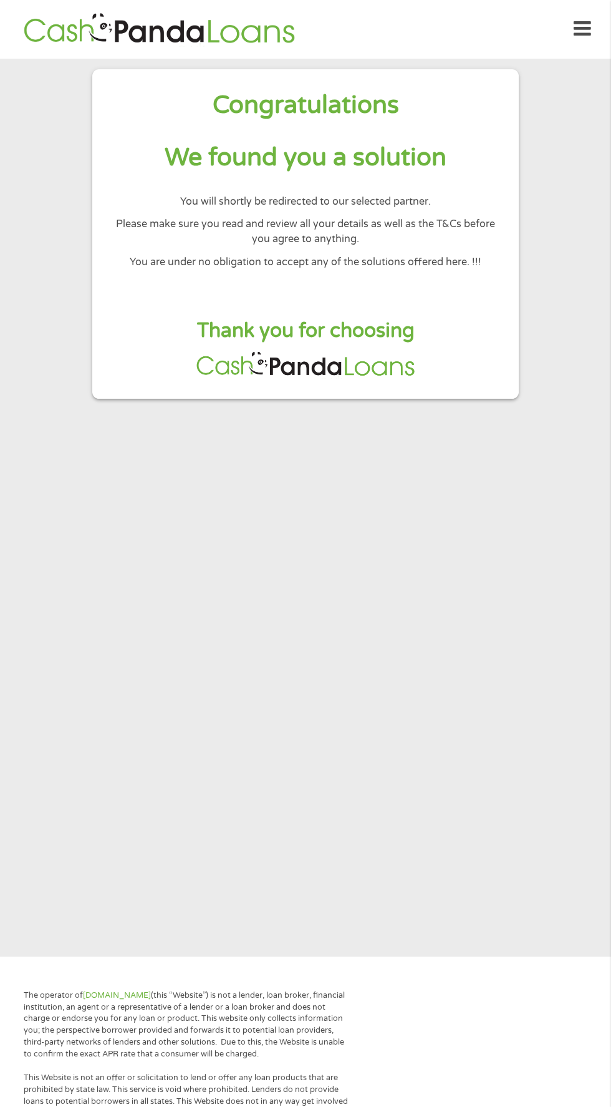
scroll to position [0, 0]
